Goal: Task Accomplishment & Management: Use online tool/utility

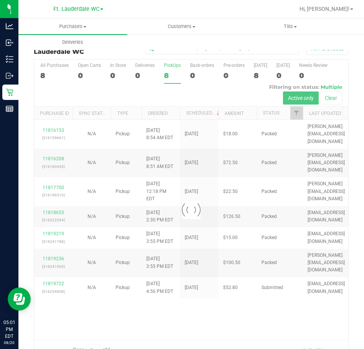
scroll to position [19, 0]
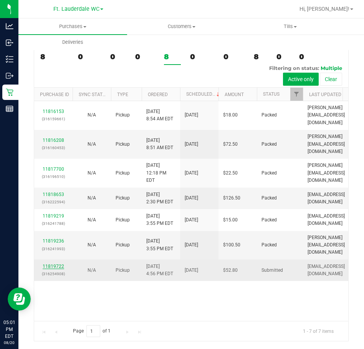
click at [60, 264] on link "11819722" at bounding box center [54, 266] width 22 height 5
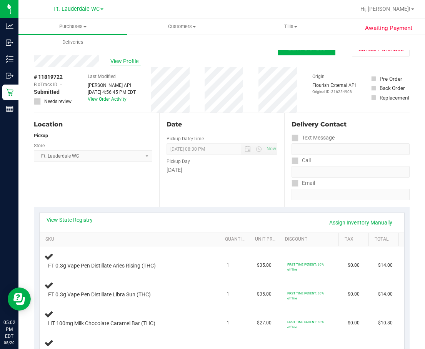
click at [124, 60] on span "View Profile" at bounding box center [125, 61] width 31 height 8
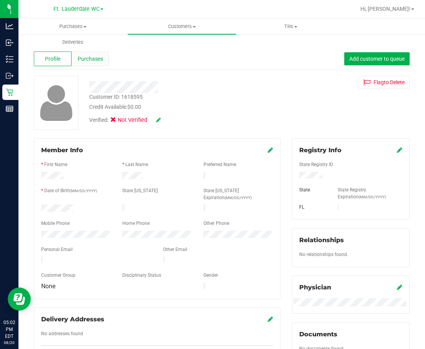
click at [98, 53] on div "Purchases" at bounding box center [91, 59] width 38 height 15
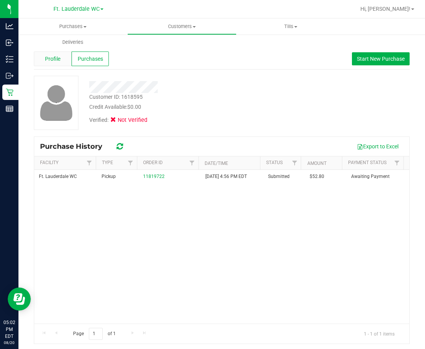
click at [66, 63] on div "Profile" at bounding box center [53, 59] width 38 height 15
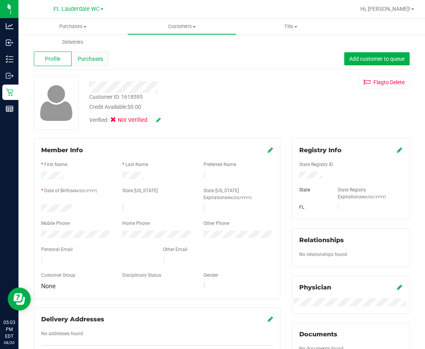
click at [92, 58] on span "Purchases" at bounding box center [90, 59] width 25 height 8
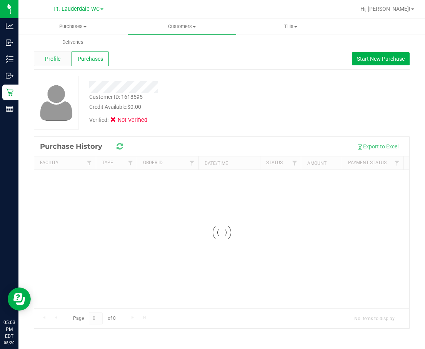
click at [52, 53] on div "Profile" at bounding box center [53, 59] width 38 height 15
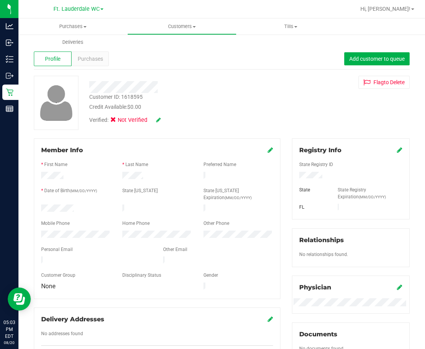
click at [268, 152] on icon at bounding box center [270, 150] width 5 height 6
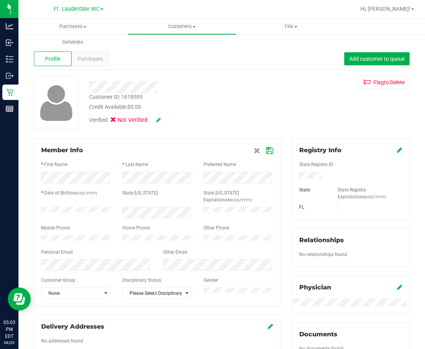
click at [160, 118] on icon at bounding box center [158, 119] width 5 height 5
click at [118, 120] on span at bounding box center [115, 121] width 7 height 7
click at [0, 0] on input "Medical" at bounding box center [0, 0] width 0 height 0
click at [169, 121] on icon at bounding box center [169, 120] width 6 height 5
click at [266, 150] on icon at bounding box center [269, 151] width 7 height 6
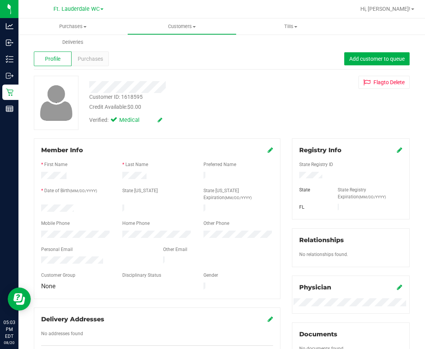
click at [364, 151] on icon at bounding box center [399, 150] width 5 height 6
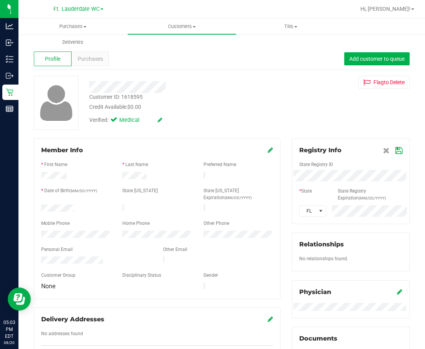
click at [364, 151] on icon at bounding box center [398, 151] width 7 height 6
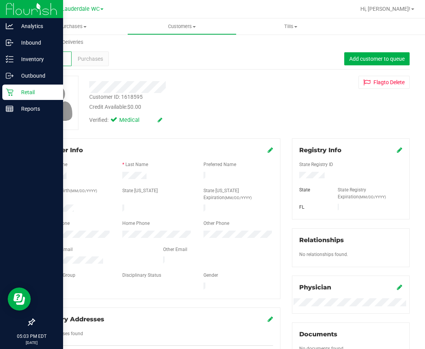
click at [9, 91] on icon at bounding box center [10, 92] width 8 height 8
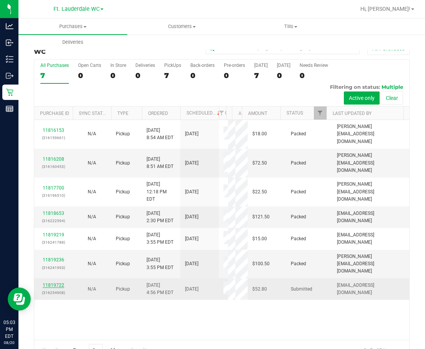
click at [50, 283] on link "11819722" at bounding box center [54, 285] width 22 height 5
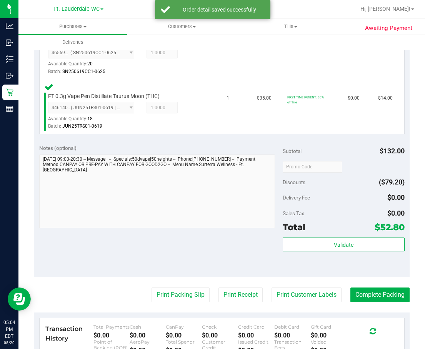
scroll to position [385, 0]
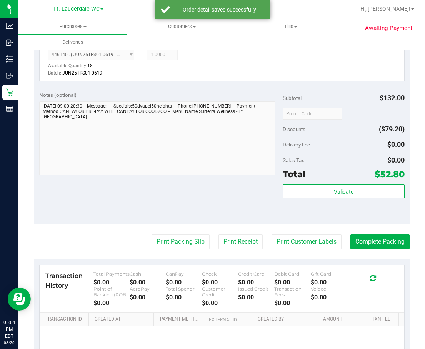
click at [343, 210] on div "Validate" at bounding box center [344, 202] width 122 height 35
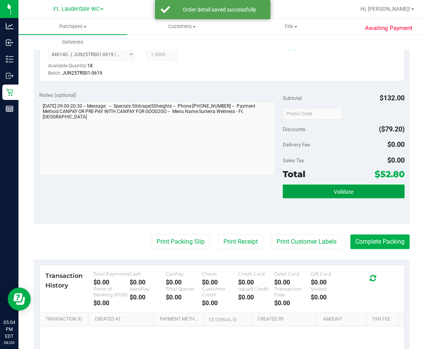
click at [342, 192] on span "Validate" at bounding box center [344, 192] width 20 height 6
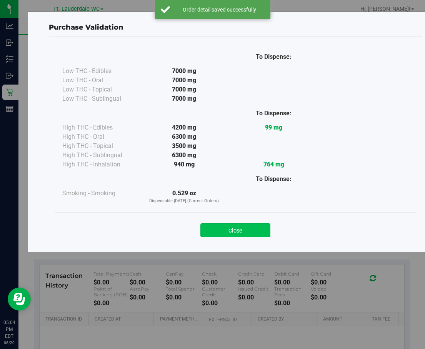
click at [236, 225] on button "Close" at bounding box center [235, 230] width 70 height 14
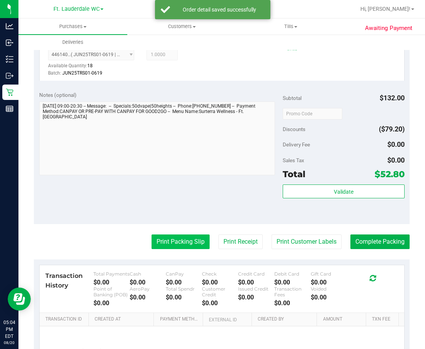
click at [158, 244] on button "Print Packing Slip" at bounding box center [180, 242] width 58 height 15
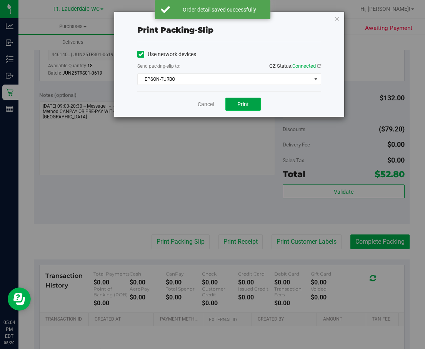
click at [243, 103] on span "Print" at bounding box center [243, 104] width 12 height 6
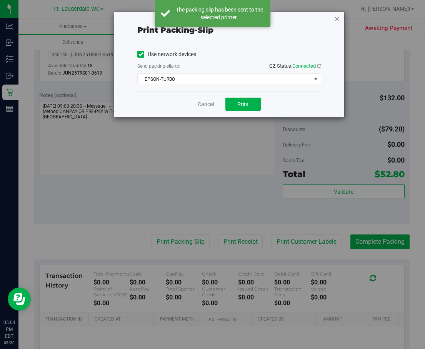
click at [338, 18] on icon "button" at bounding box center [336, 18] width 5 height 9
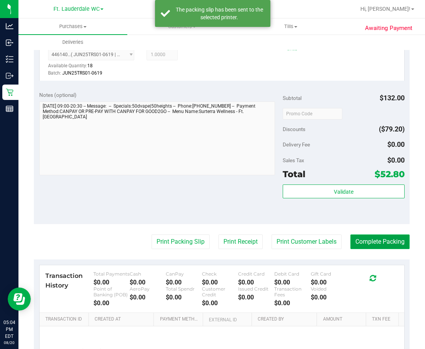
click at [364, 244] on button "Complete Packing" at bounding box center [379, 242] width 59 height 15
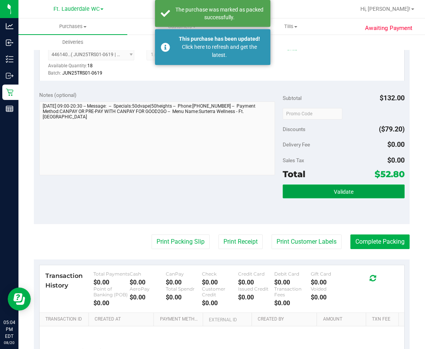
click at [352, 196] on button "Validate" at bounding box center [344, 192] width 122 height 14
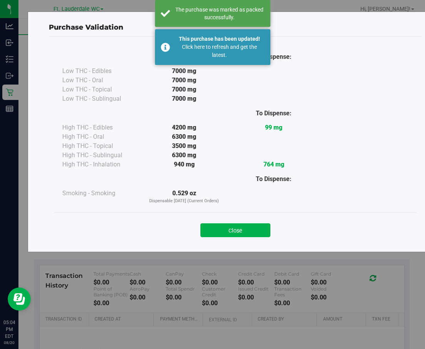
click at [241, 234] on button "Close" at bounding box center [235, 230] width 70 height 14
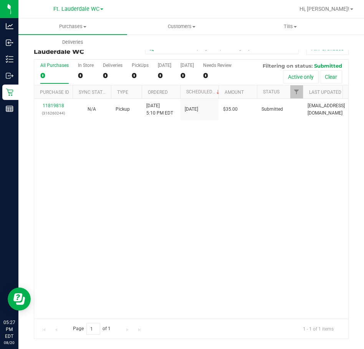
click at [124, 186] on div "11819818 (316260244) N/A Pickup [DATE] 5:10 PM EDT 8/20/2025 $35.00 Submitted […" at bounding box center [191, 209] width 315 height 220
click at [192, 164] on div "11819818 (316260244) N/A Pickup [DATE] 5:10 PM EDT 8/20/2025 $35.00 Submitted […" at bounding box center [191, 209] width 315 height 220
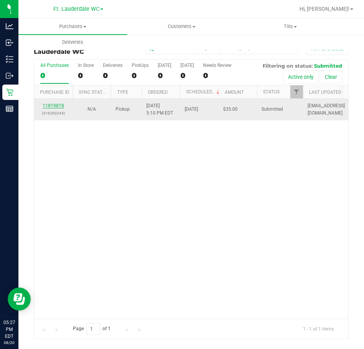
click at [46, 105] on link "11819818" at bounding box center [54, 105] width 22 height 5
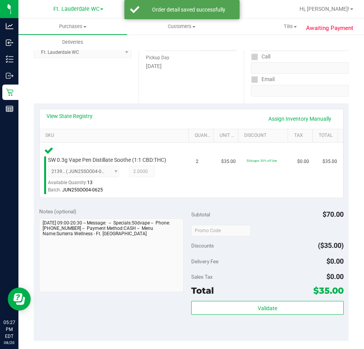
scroll to position [167, 0]
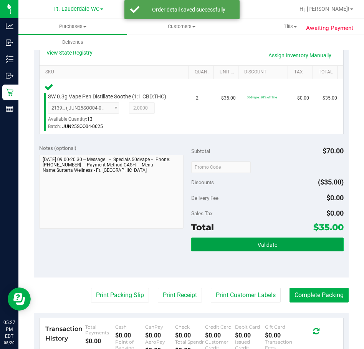
click at [276, 249] on button "Validate" at bounding box center [267, 245] width 153 height 14
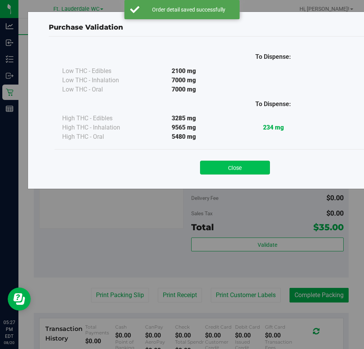
click at [242, 162] on button "Close" at bounding box center [235, 168] width 70 height 14
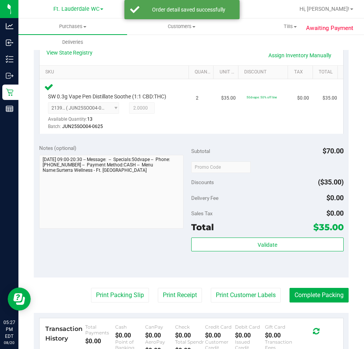
click at [115, 281] on purchase-details "Back Edit Purchase Cancel Purchase View Profile # 11819818 BioTrack ID: - Submi…" at bounding box center [191, 175] width 315 height 603
click at [107, 288] on button "Print Packing Slip" at bounding box center [120, 295] width 58 height 15
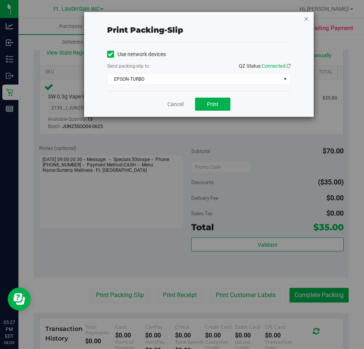
click at [307, 18] on icon "button" at bounding box center [306, 18] width 5 height 9
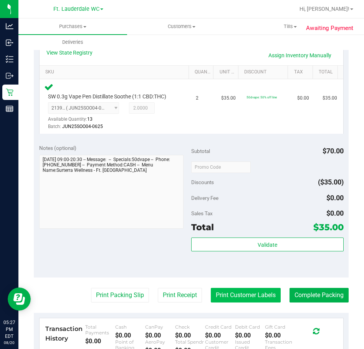
click at [250, 289] on button "Print Customer Labels" at bounding box center [246, 295] width 70 height 15
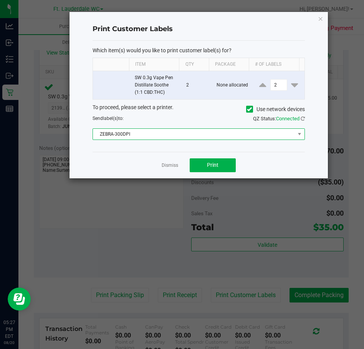
click at [146, 130] on span "ZEBRA-300DPI" at bounding box center [194, 134] width 202 height 11
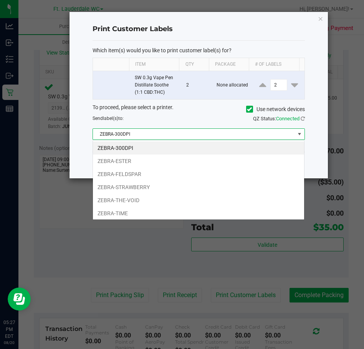
scroll to position [12, 212]
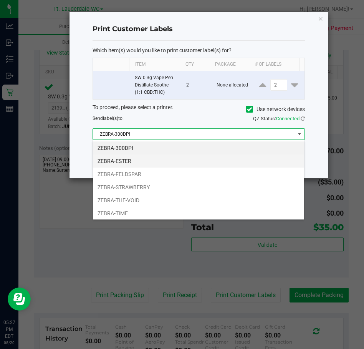
click at [133, 164] on li "ZEBRA-ESTER" at bounding box center [198, 161] width 211 height 13
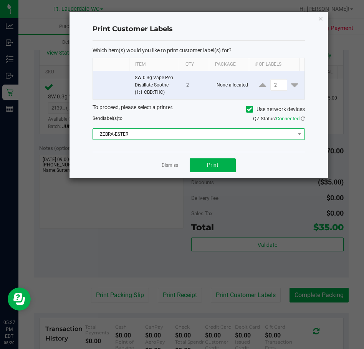
click at [138, 133] on span "ZEBRA-ESTER" at bounding box center [194, 134] width 202 height 11
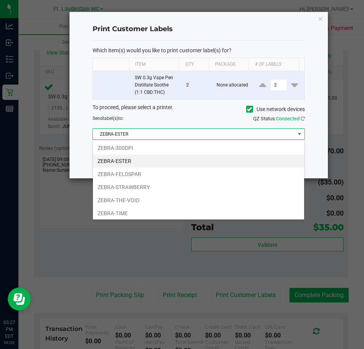
scroll to position [15, 0]
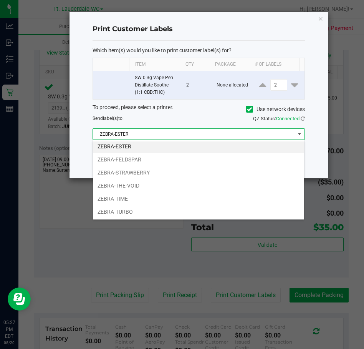
click at [128, 220] on div "ZEBRA-300DPI ZEBRA-ESTER ZEBRA-FELDSPAR ZEBRA-STRAWBERRY ZEBRA-THE-VOID ZEBRA-T…" at bounding box center [199, 180] width 212 height 80
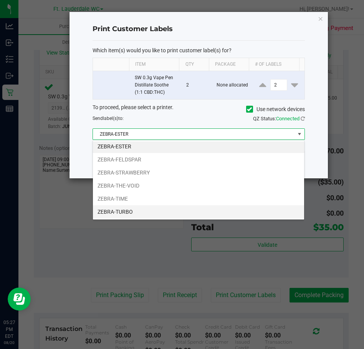
click at [118, 210] on li "ZEBRA-TURBO" at bounding box center [198, 211] width 211 height 13
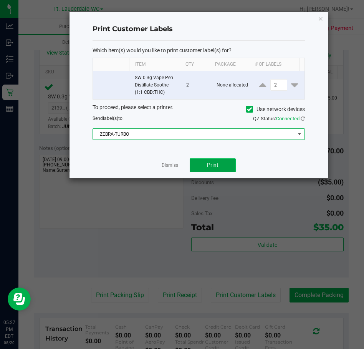
click at [216, 170] on button "Print" at bounding box center [213, 165] width 46 height 14
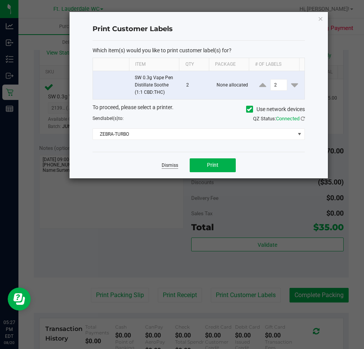
click at [162, 166] on link "Dismiss" at bounding box center [170, 165] width 17 height 7
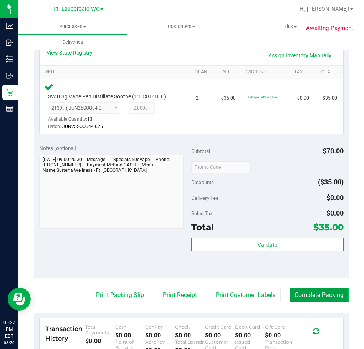
click at [313, 288] on button "Complete Packing" at bounding box center [319, 295] width 59 height 15
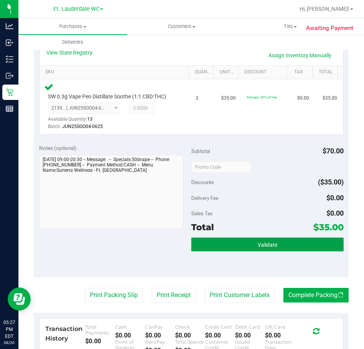
click at [285, 245] on button "Validate" at bounding box center [267, 245] width 153 height 14
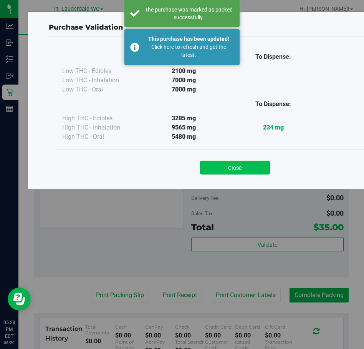
click at [246, 166] on button "Close" at bounding box center [235, 168] width 70 height 14
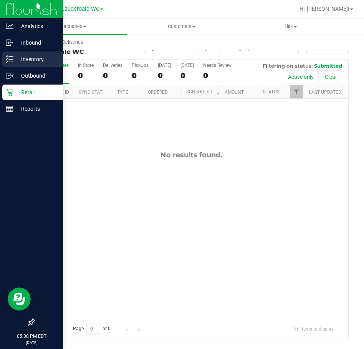
click at [27, 53] on div "Inventory" at bounding box center [32, 59] width 61 height 15
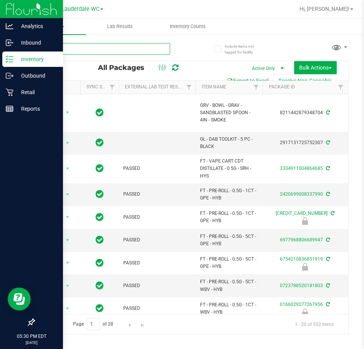
click at [87, 47] on input "text" at bounding box center [102, 49] width 136 height 12
type input "SBC"
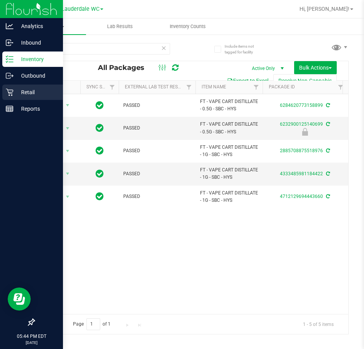
click at [12, 87] on div "Retail" at bounding box center [32, 92] width 61 height 15
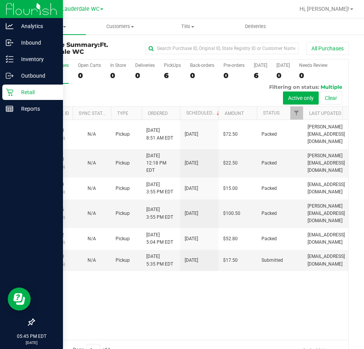
click at [230, 306] on div "11816208 (316160453) N/A Pickup [DATE] 8:51 AM EDT 8/20/2025 $72.50 Packed [PER…" at bounding box center [191, 230] width 315 height 220
click at [222, 288] on div "11816208 (316160453) N/A Pickup [DATE] 8:51 AM EDT 8/20/2025 $72.50 Packed [PER…" at bounding box center [191, 230] width 315 height 220
click at [52, 261] on p "(316250015)" at bounding box center [53, 264] width 29 height 7
click at [50, 254] on link "11820040" at bounding box center [54, 256] width 22 height 5
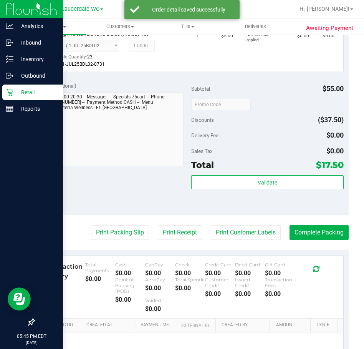
scroll to position [283, 0]
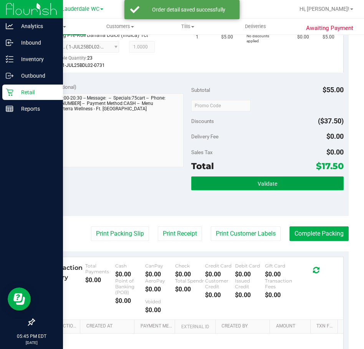
click at [291, 186] on button "Validate" at bounding box center [267, 183] width 153 height 14
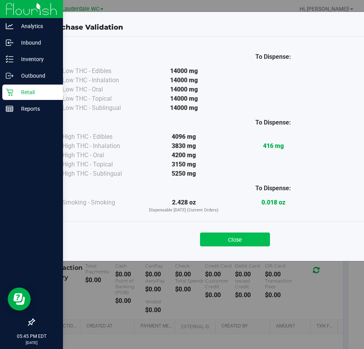
click at [218, 243] on button "Close" at bounding box center [235, 240] width 70 height 14
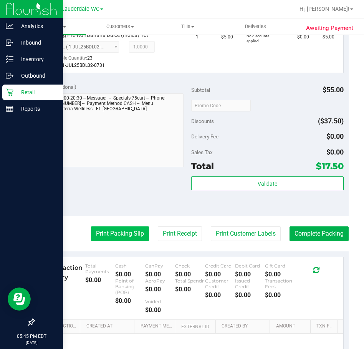
click at [111, 229] on button "Print Packing Slip" at bounding box center [120, 233] width 58 height 15
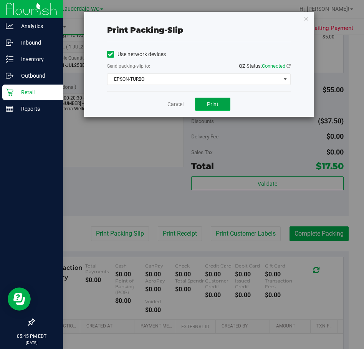
click at [212, 100] on button "Print" at bounding box center [212, 104] width 35 height 13
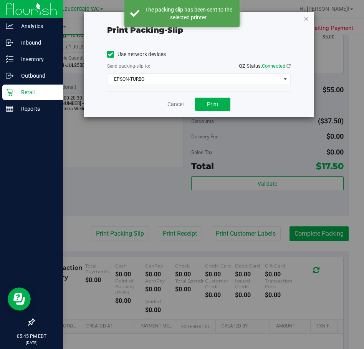
click at [306, 18] on icon "button" at bounding box center [306, 18] width 5 height 9
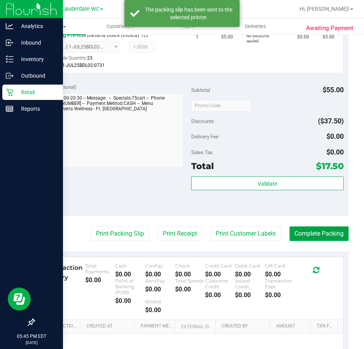
click at [318, 234] on button "Complete Packing" at bounding box center [319, 233] width 59 height 15
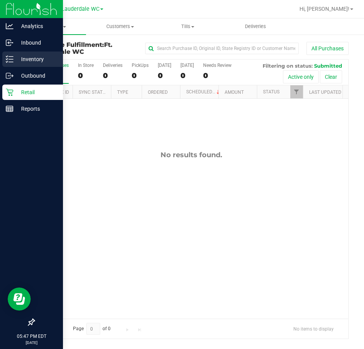
click at [8, 63] on icon at bounding box center [10, 59] width 8 height 8
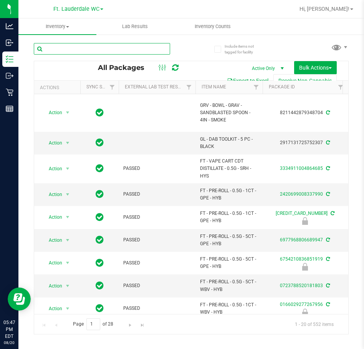
click at [71, 50] on input "text" at bounding box center [102, 49] width 136 height 12
type input "DBP"
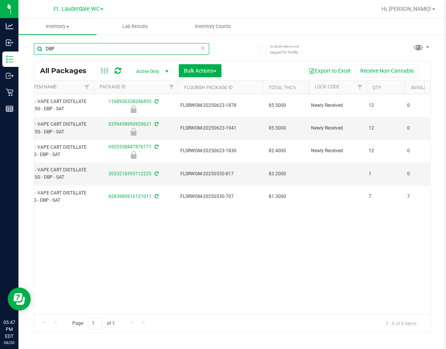
scroll to position [0, 172]
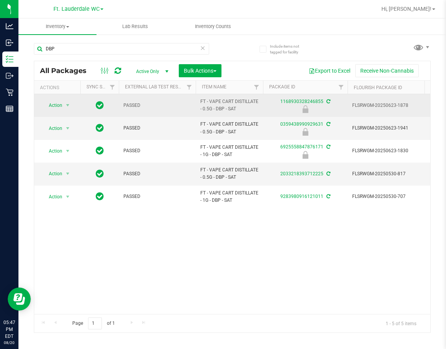
click at [52, 107] on span "Action" at bounding box center [52, 105] width 21 height 11
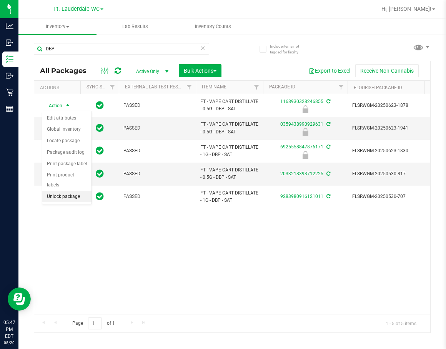
click at [74, 191] on li "Unlock package" at bounding box center [66, 197] width 49 height 12
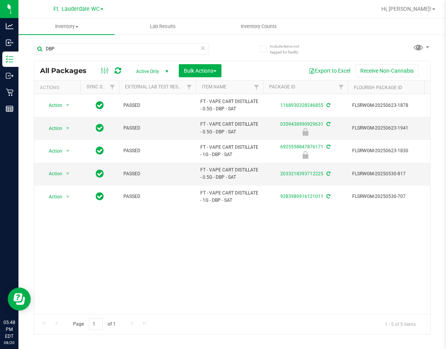
click at [170, 273] on div "Action Action Adjust qty Create package Edit attributes Global inventory Locate…" at bounding box center [232, 204] width 396 height 220
click at [174, 261] on div "Action Action Adjust qty Create package Edit attributes Global inventory Locate…" at bounding box center [232, 204] width 396 height 220
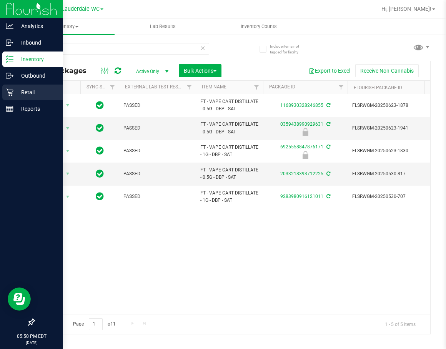
click at [22, 91] on p "Retail" at bounding box center [36, 92] width 46 height 9
